Goal: Information Seeking & Learning: Learn about a topic

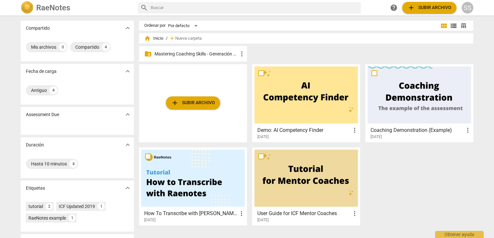
click at [197, 53] on p "Mastering Coaching Skills - Generación 32" at bounding box center [195, 54] width 83 height 7
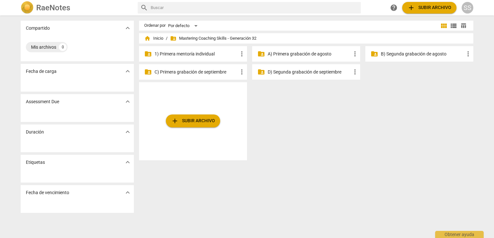
click at [282, 55] on p "A) Primera grabación de agosto" at bounding box center [309, 54] width 83 height 7
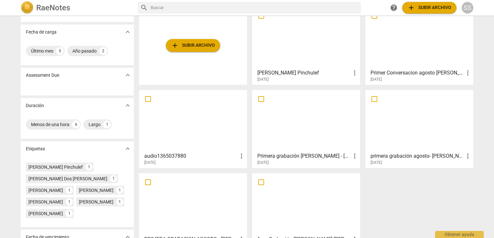
scroll to position [54, 0]
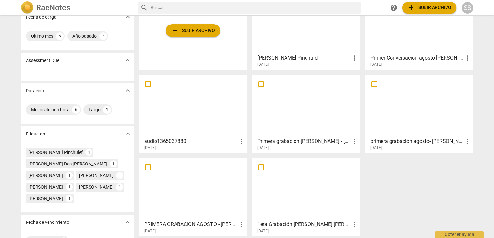
click at [209, 180] on div at bounding box center [192, 189] width 103 height 57
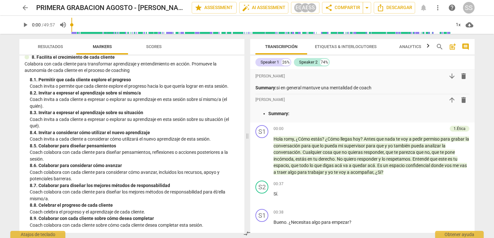
scroll to position [693, 0]
